Goal: Find specific page/section: Find specific page/section

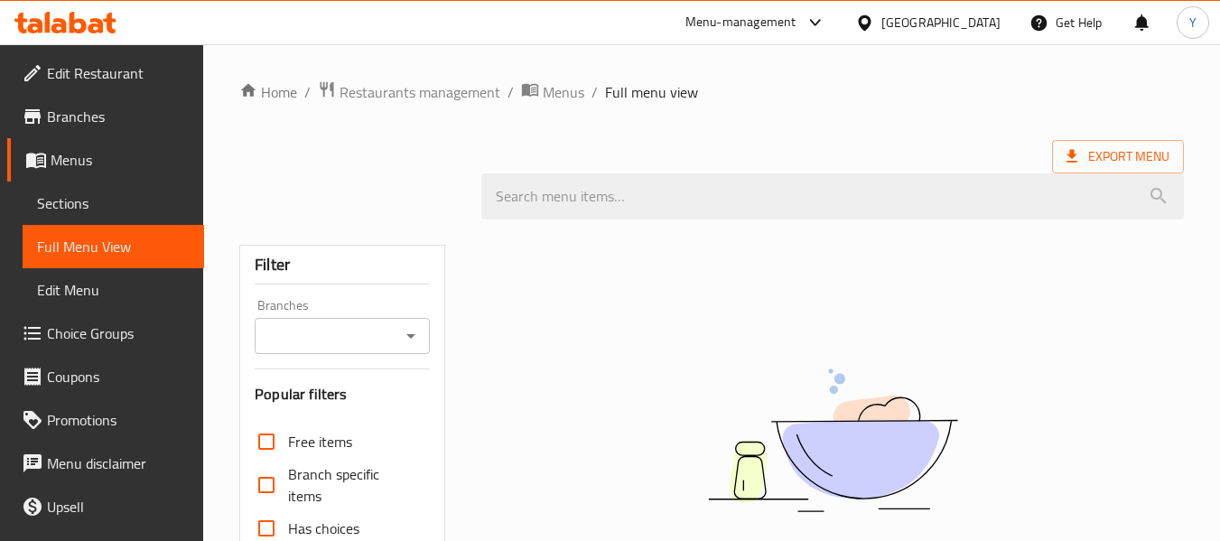
click at [976, 16] on div "Qatar" at bounding box center [941, 23] width 119 height 20
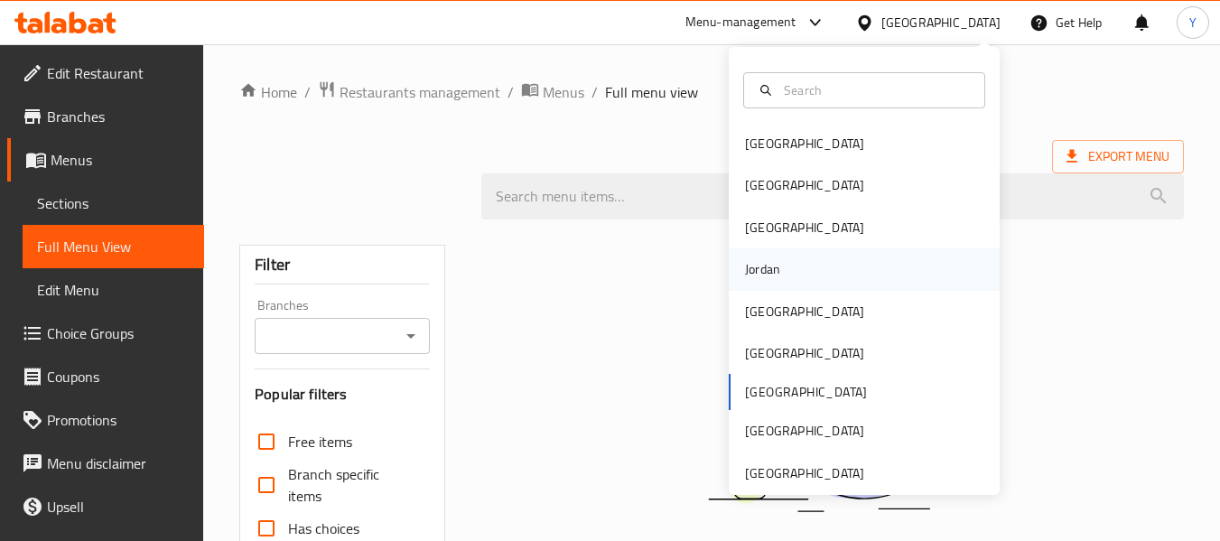
click at [792, 281] on div "Jordan" at bounding box center [864, 269] width 271 height 42
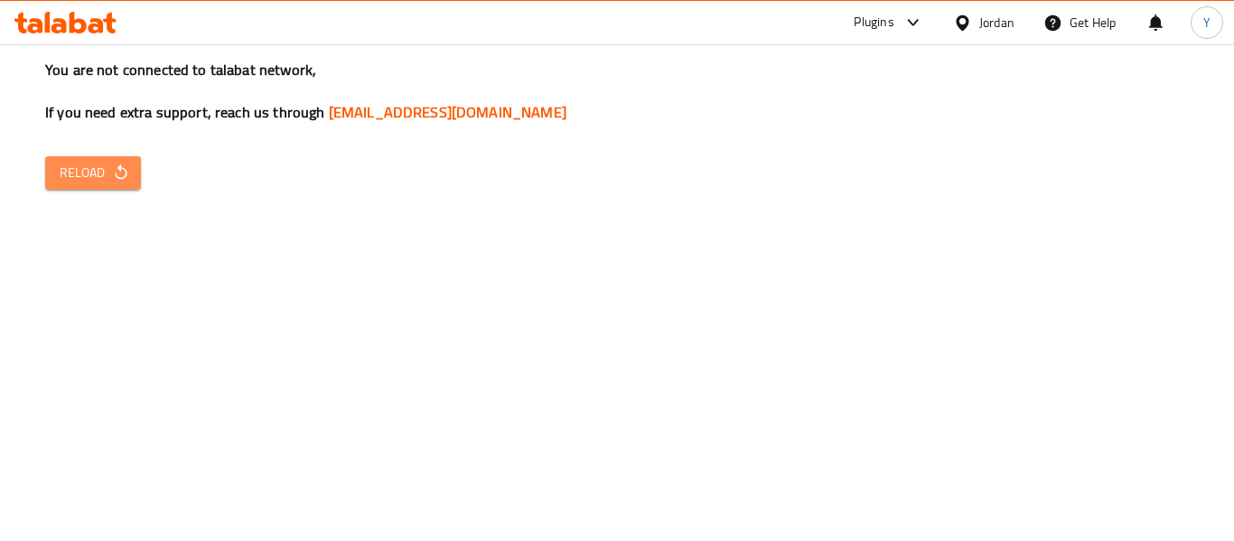
click at [89, 187] on button "Reload" at bounding box center [93, 172] width 96 height 33
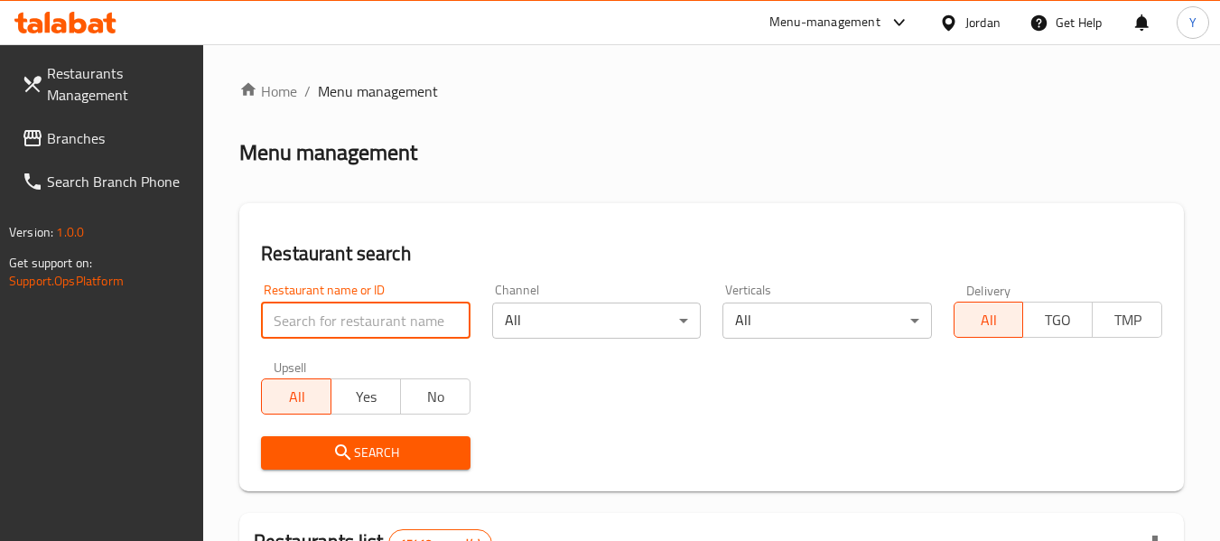
click at [365, 322] on input "search" at bounding box center [365, 321] width 209 height 36
paste input "سناكي"
type input "سناكي"
click button "Search" at bounding box center [365, 452] width 209 height 33
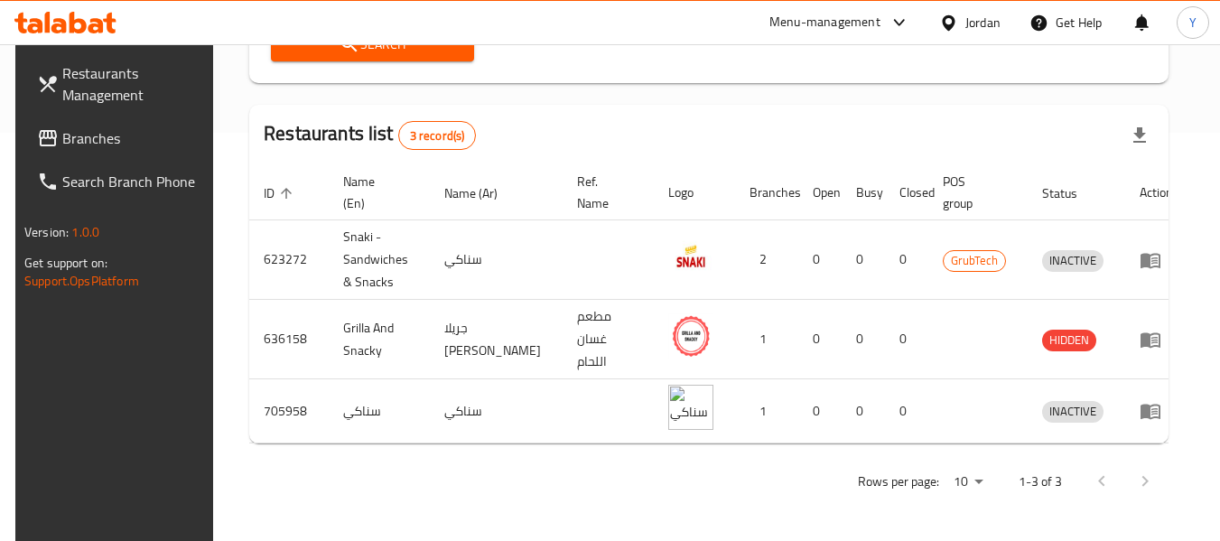
scroll to position [393, 0]
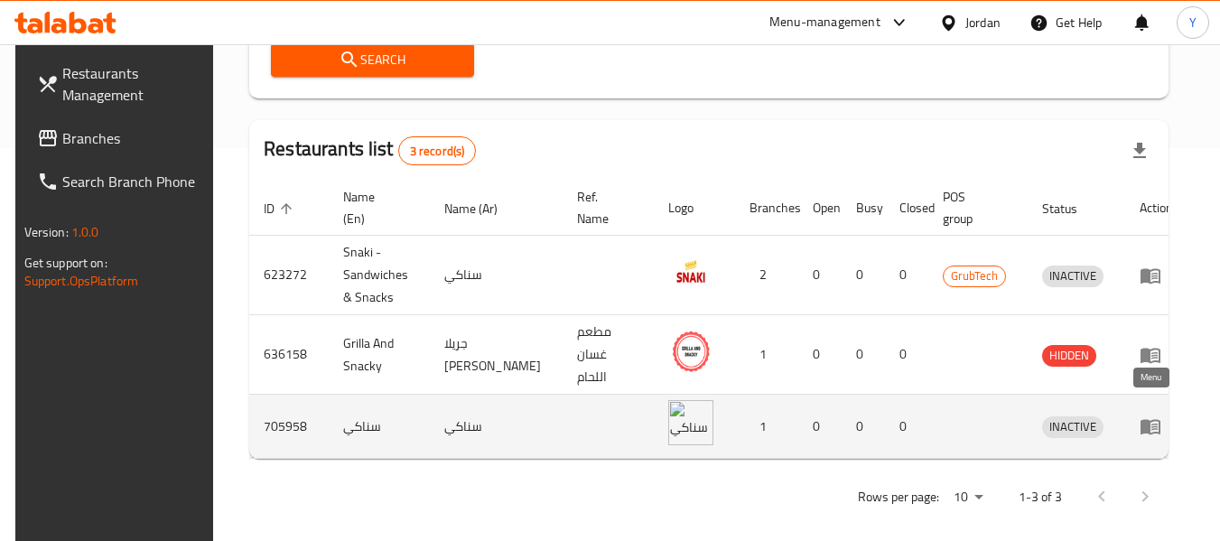
click at [1155, 420] on icon "enhanced table" at bounding box center [1151, 427] width 20 height 15
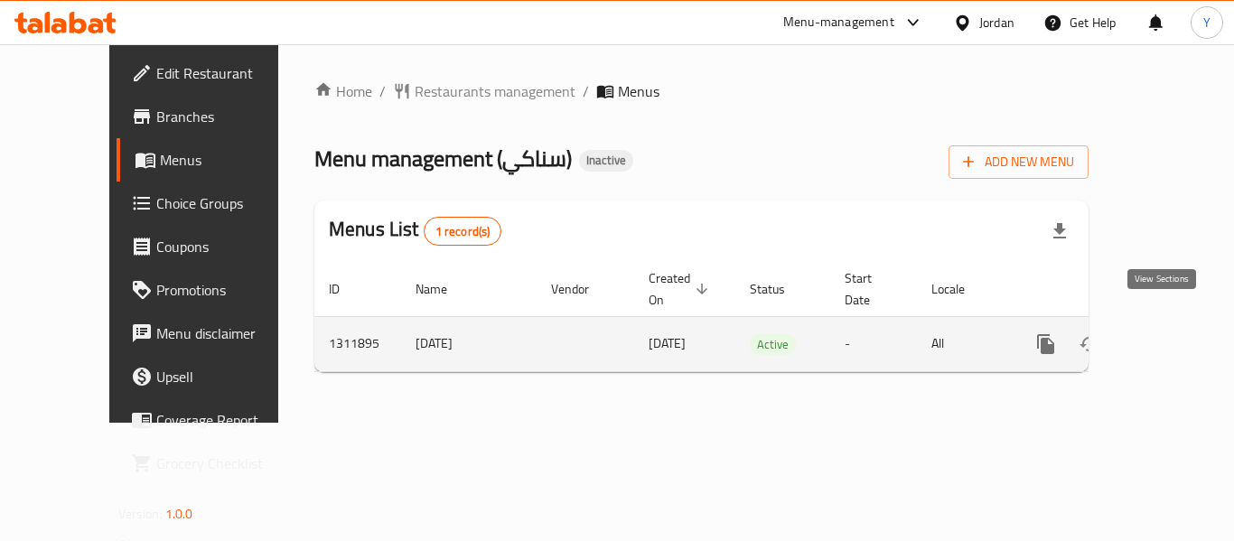
click at [1165, 333] on icon "enhanced table" at bounding box center [1176, 344] width 22 height 22
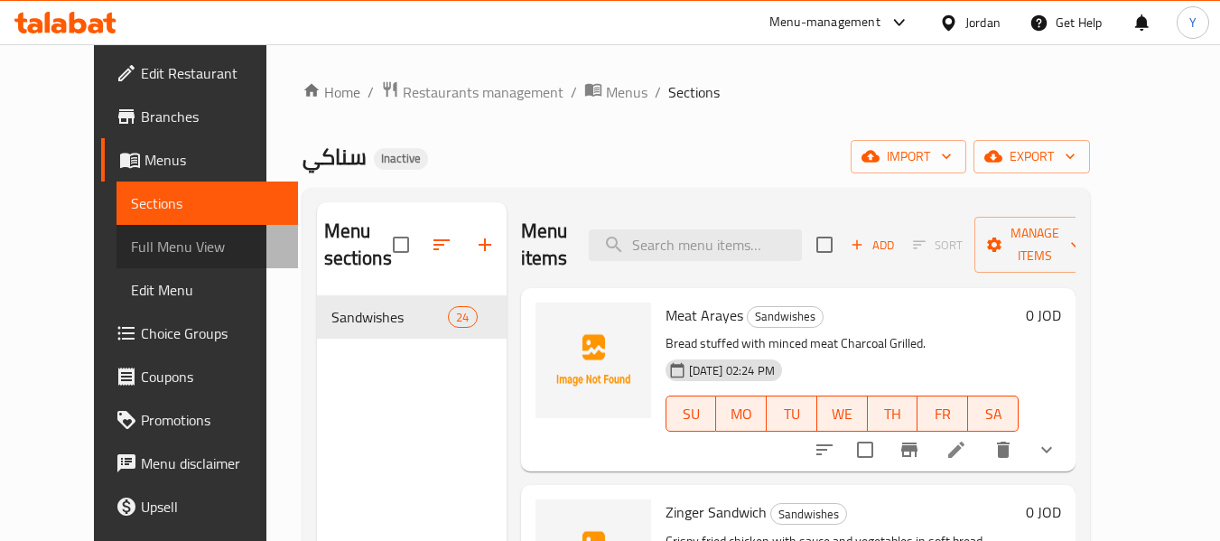
click at [146, 247] on span "Full Menu View" at bounding box center [207, 247] width 153 height 22
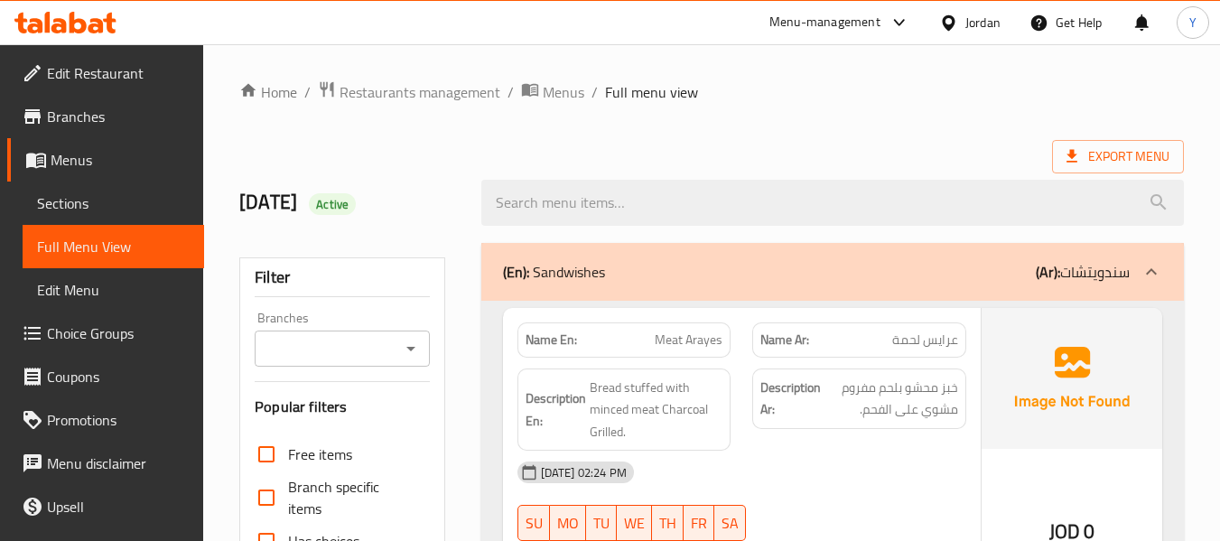
scroll to position [473, 0]
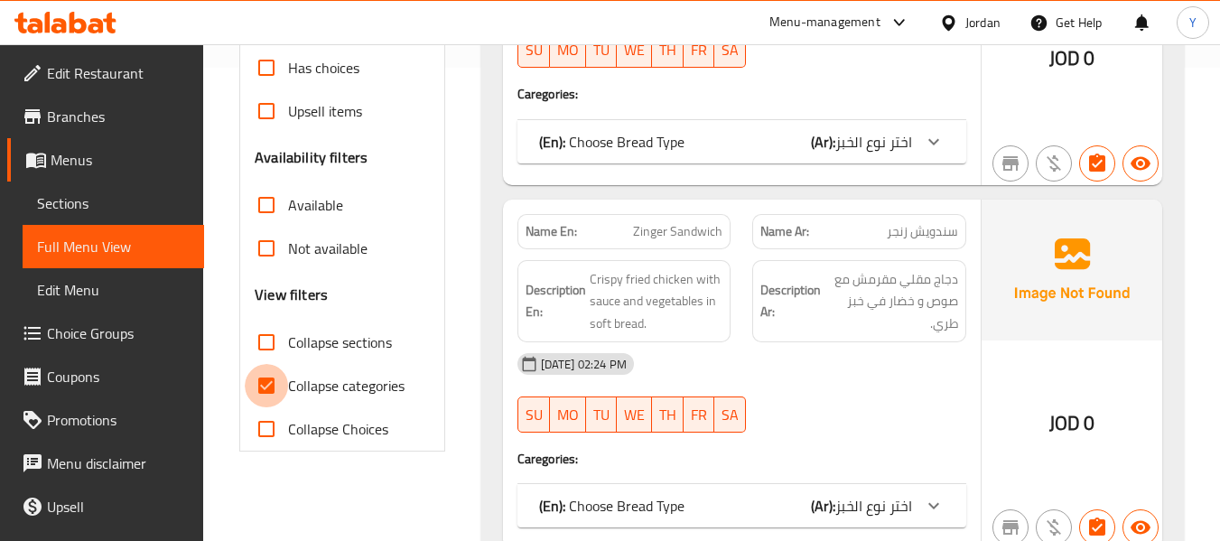
click at [268, 388] on input "Collapse categories" at bounding box center [266, 385] width 43 height 43
checkbox input "false"
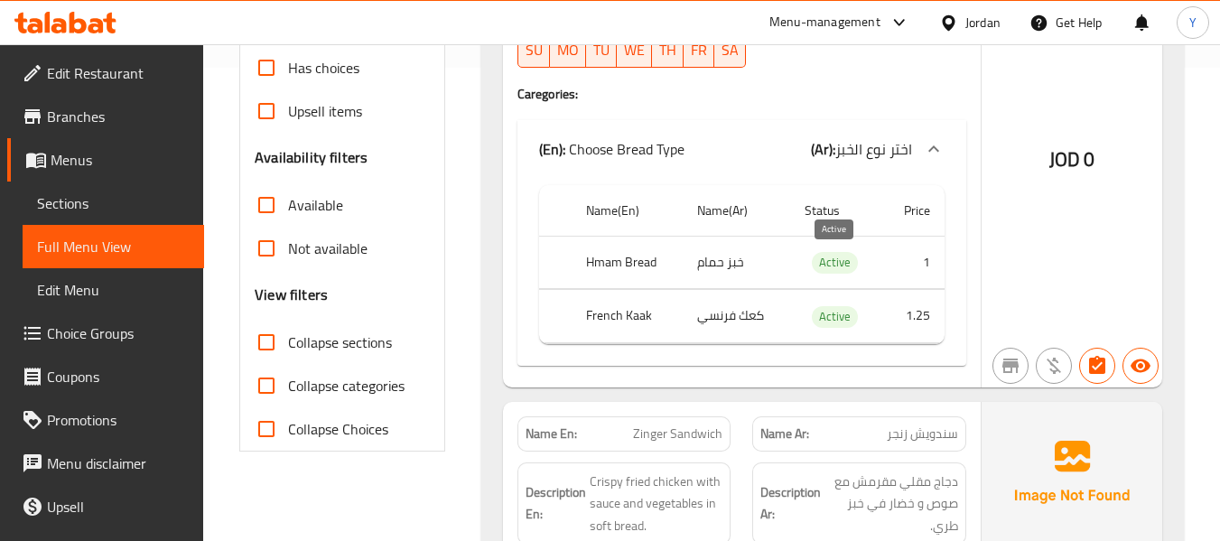
click at [832, 260] on span "Active" at bounding box center [835, 262] width 46 height 21
copy span "Active"
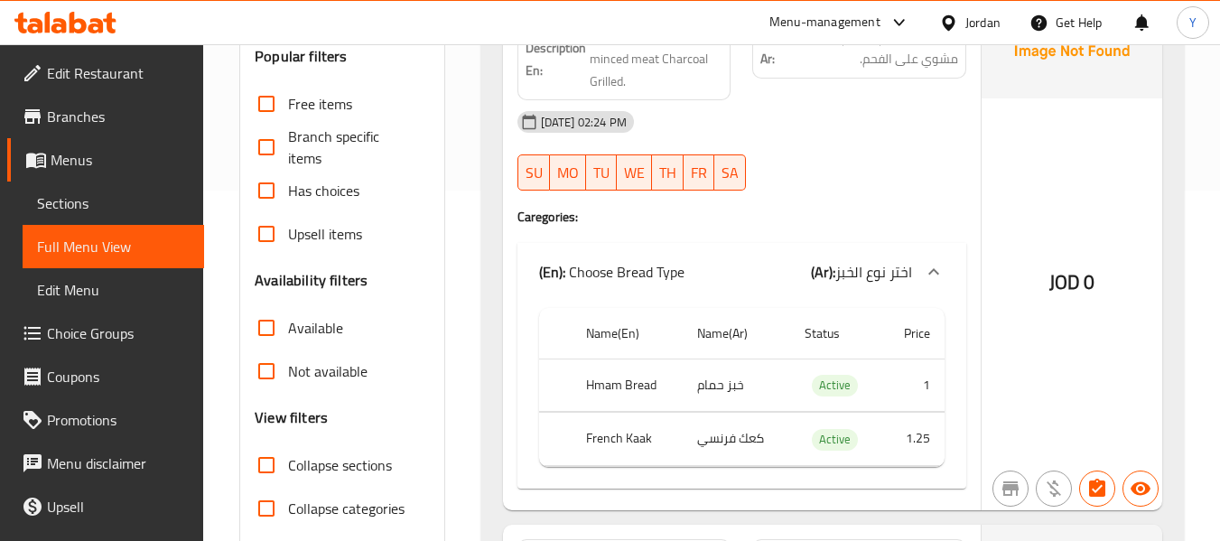
scroll to position [326, 0]
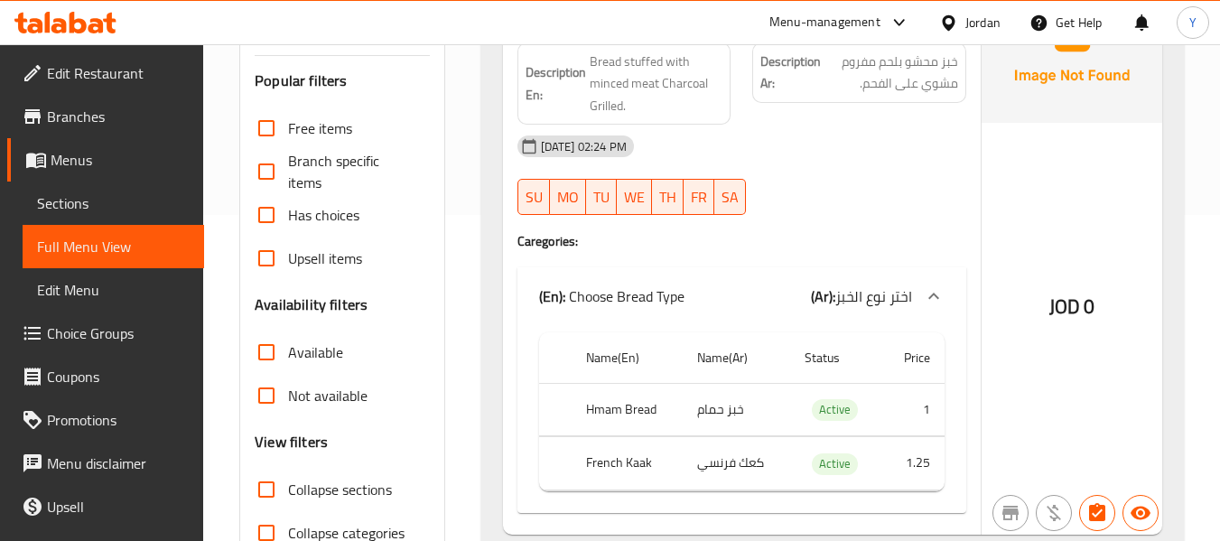
click at [546, 144] on span "[DATE] 02:24 PM" at bounding box center [584, 146] width 100 height 17
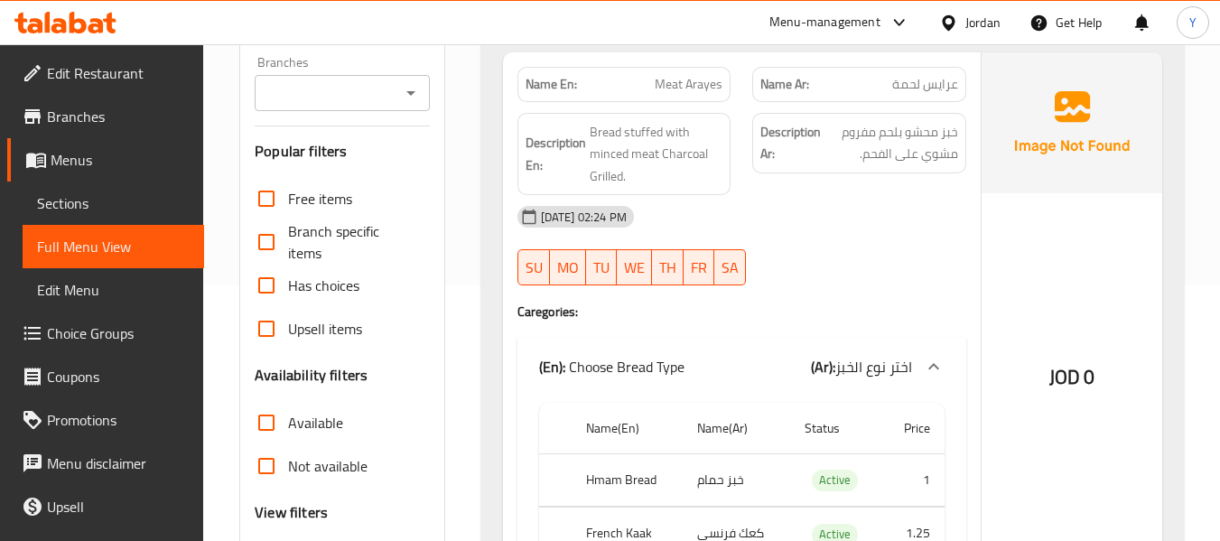
scroll to position [218, 0]
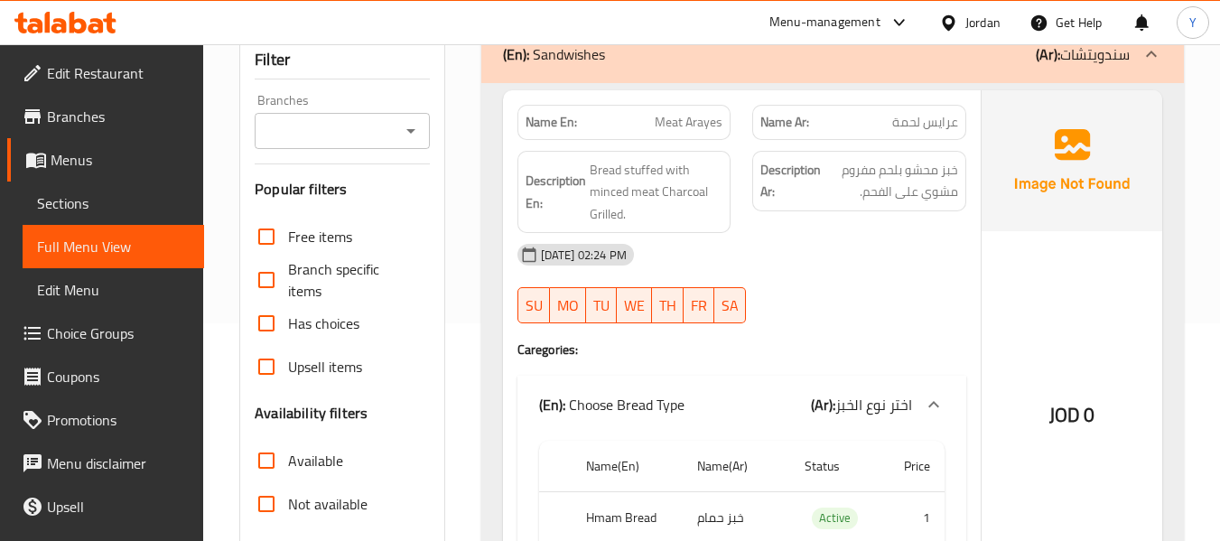
click at [546, 126] on strong "Name En:" at bounding box center [551, 122] width 51 height 19
copy strong "Name En:"
